Goal: Task Accomplishment & Management: Use online tool/utility

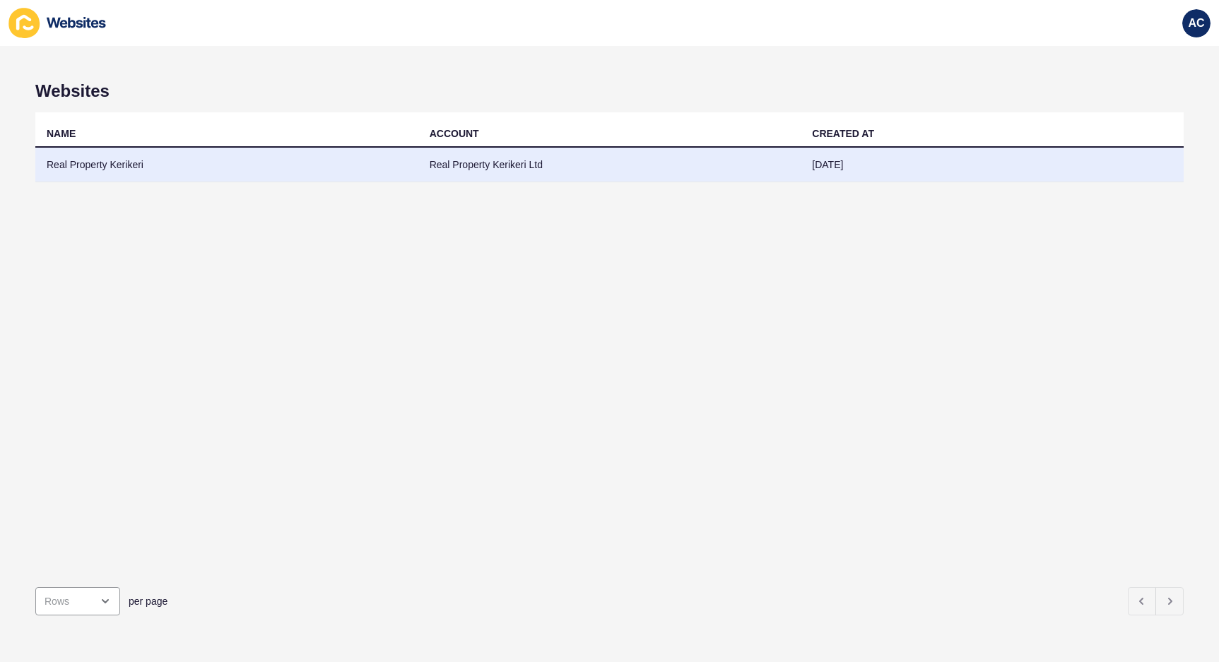
click at [233, 161] on td "Real Property Kerikeri" at bounding box center [226, 165] width 383 height 35
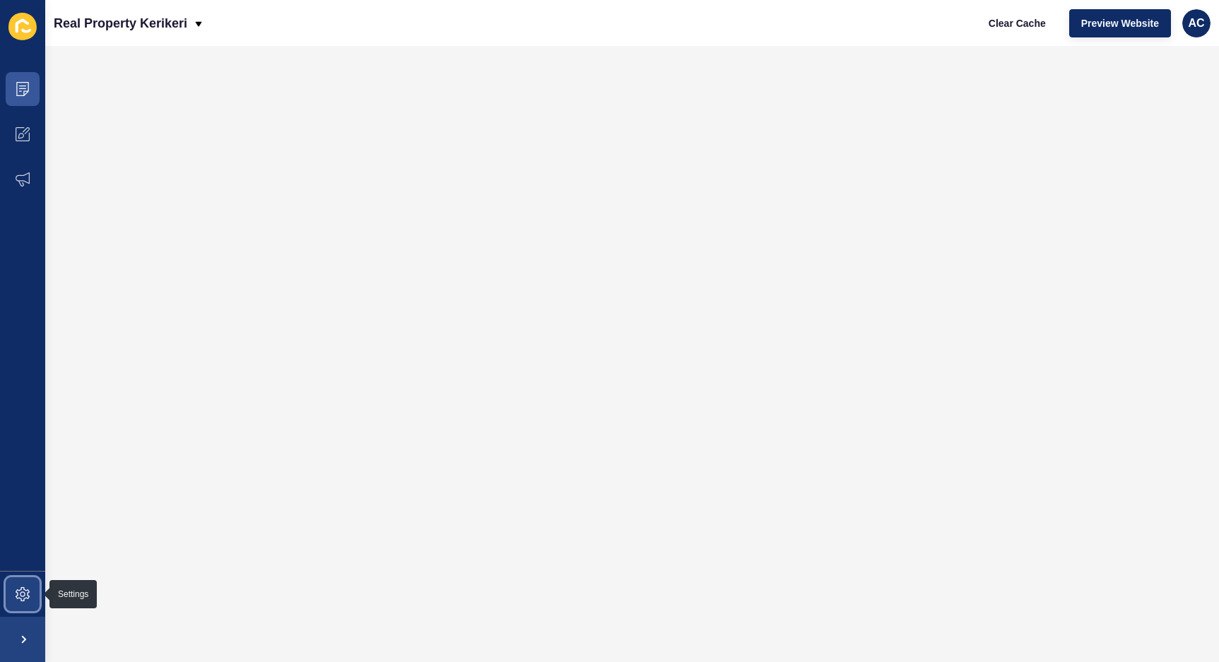
click at [23, 607] on span at bounding box center [22, 594] width 45 height 45
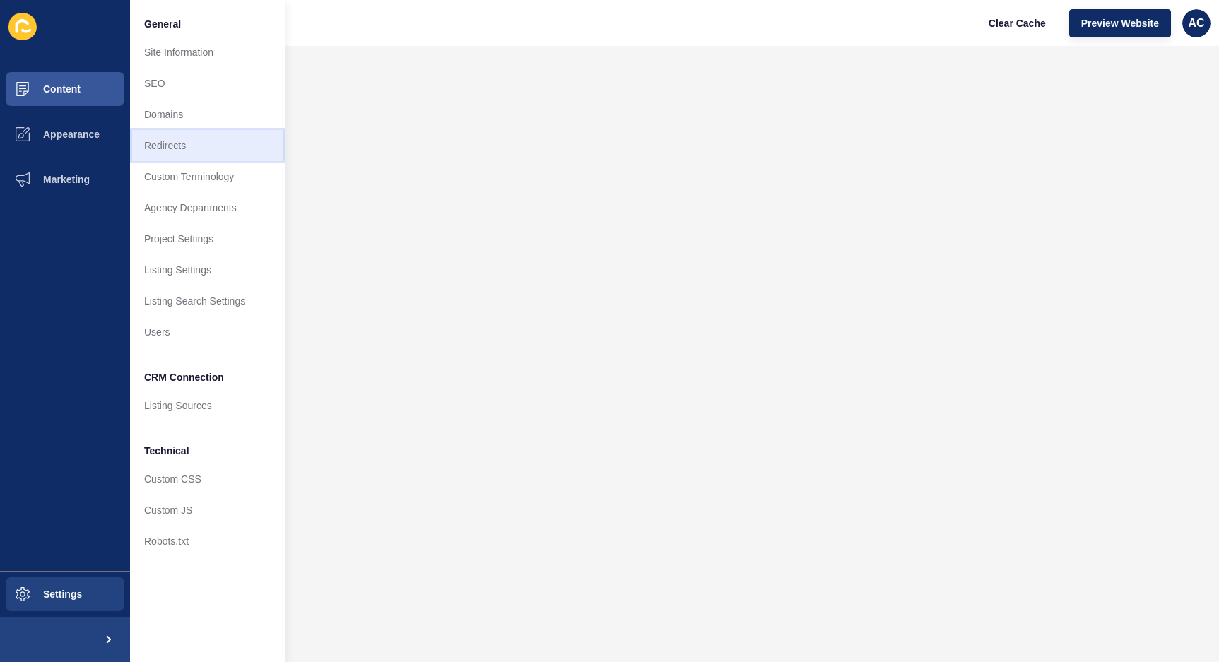
click at [206, 139] on link "Redirects" at bounding box center [208, 145] width 156 height 31
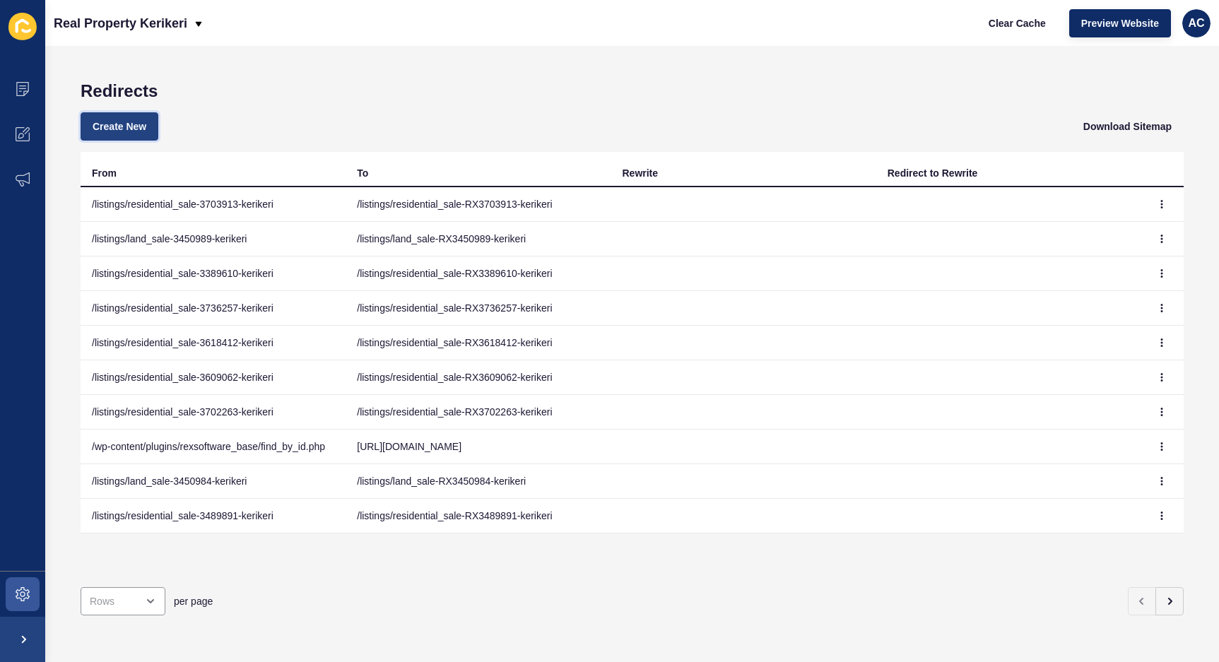
click at [129, 120] on span "Create New" at bounding box center [120, 126] width 54 height 14
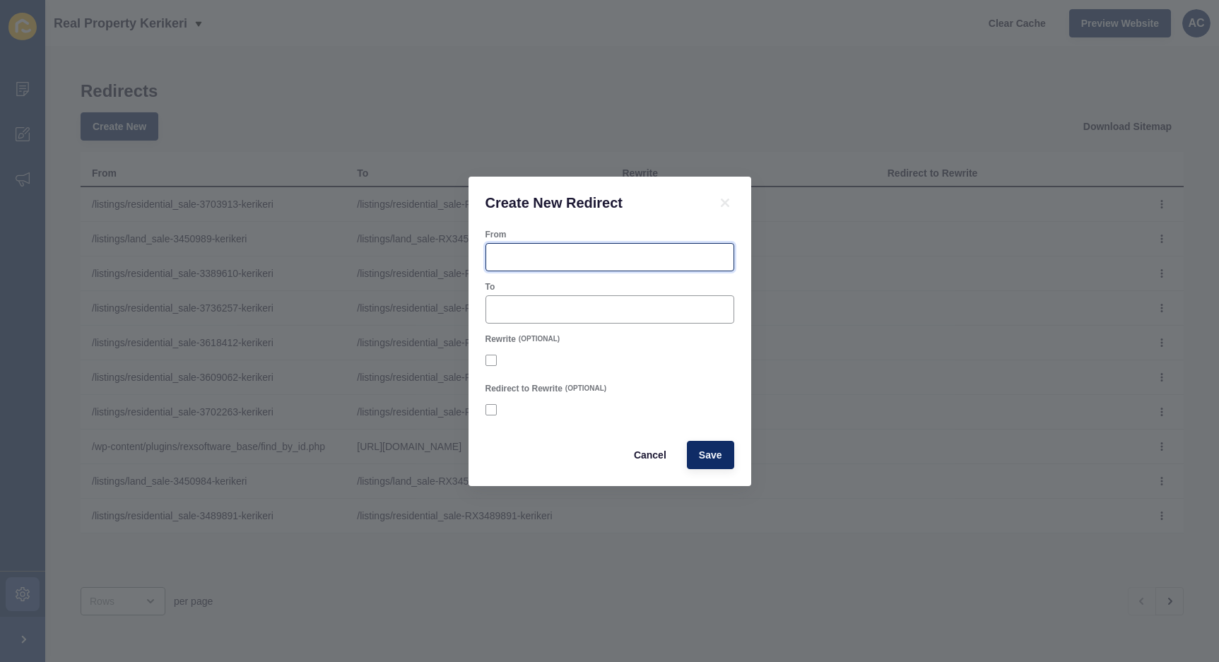
click at [522, 257] on input "From" at bounding box center [610, 257] width 230 height 14
paste input "[URL][DOMAIN_NAME]"
type input "[URL][DOMAIN_NAME]"
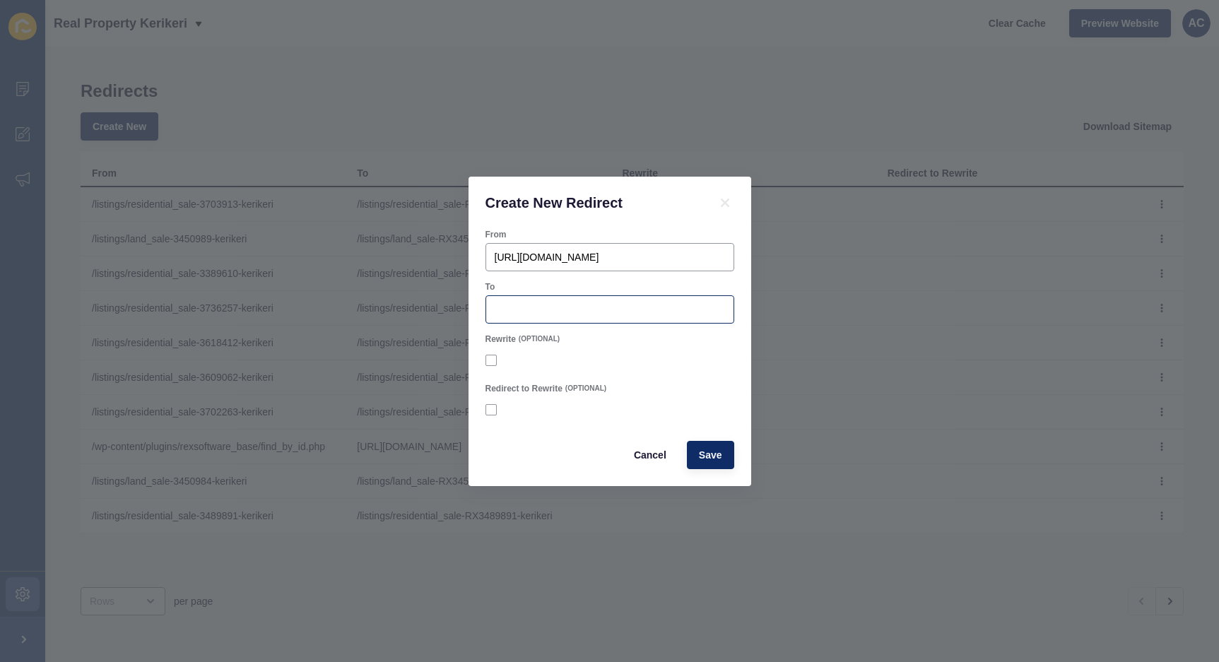
click at [669, 317] on div at bounding box center [610, 310] width 249 height 28
paste input "[URL][DOMAIN_NAME]"
type input "[URL][DOMAIN_NAME]"
click at [713, 455] on span "Save" at bounding box center [710, 455] width 23 height 14
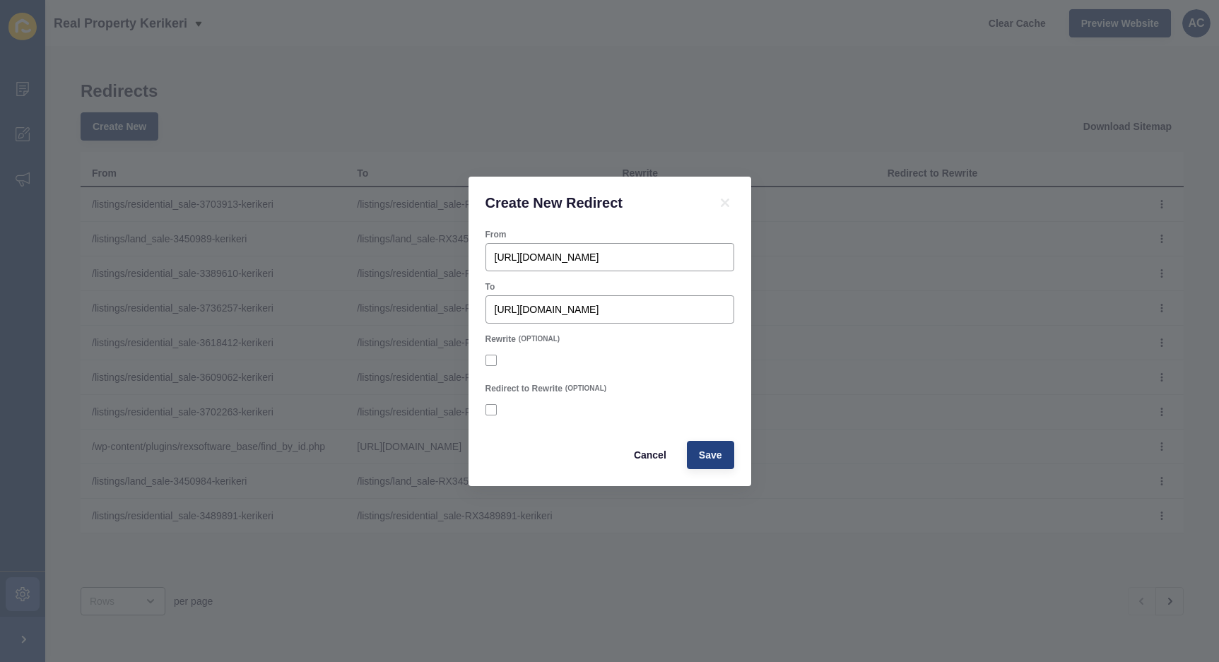
scroll to position [0, 0]
